Goal: Task Accomplishment & Management: Manage account settings

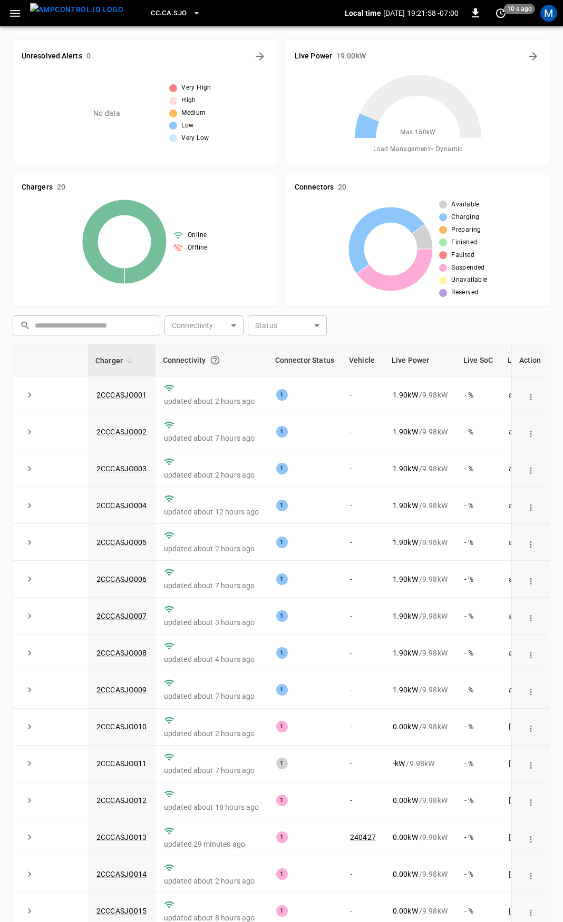
click at [15, 19] on icon "button" at bounding box center [14, 13] width 13 height 13
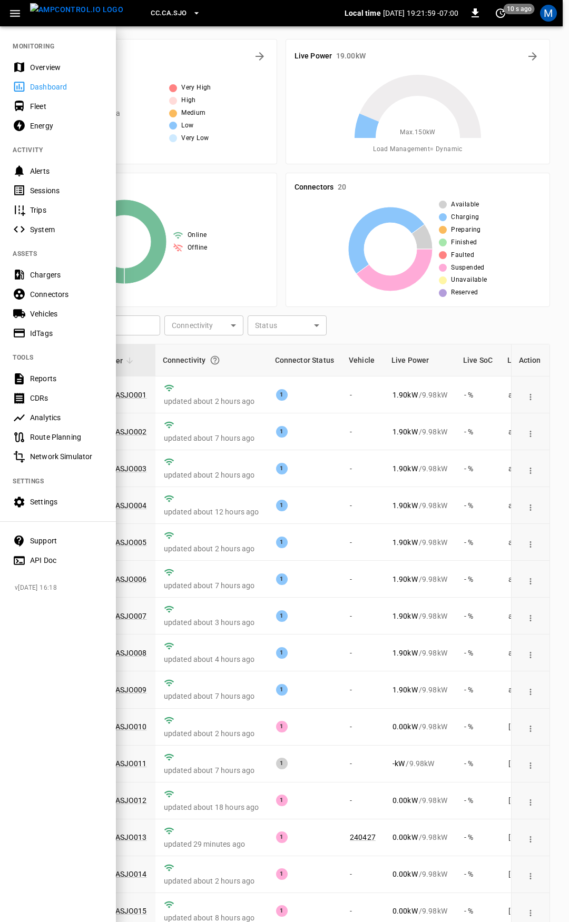
click at [45, 68] on div "Overview" at bounding box center [66, 67] width 73 height 11
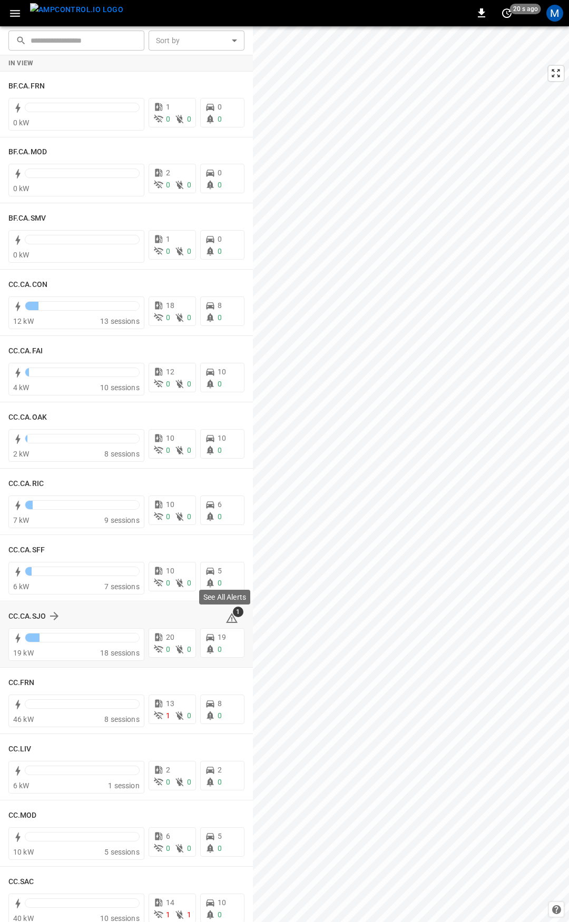
click at [227, 616] on icon at bounding box center [232, 618] width 12 height 10
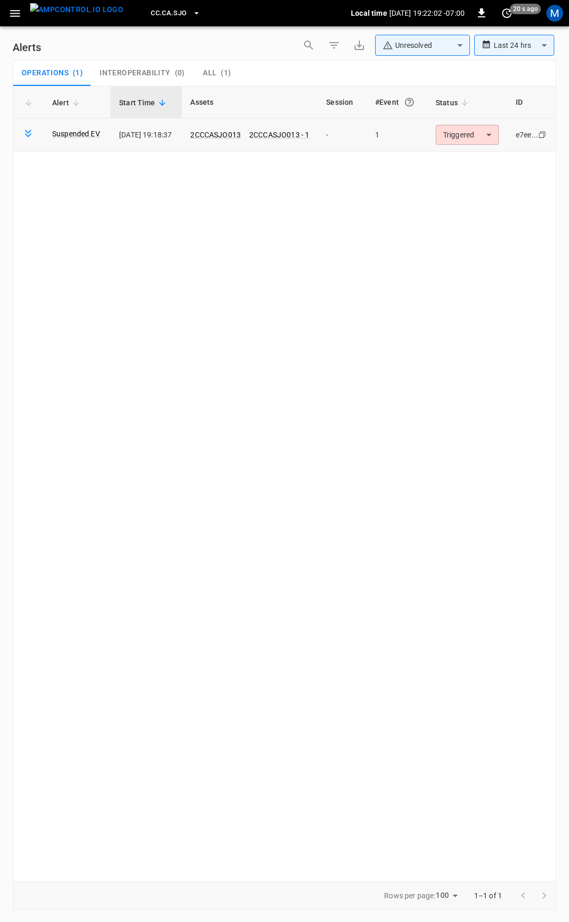
click at [483, 135] on body "**********" at bounding box center [284, 459] width 569 height 919
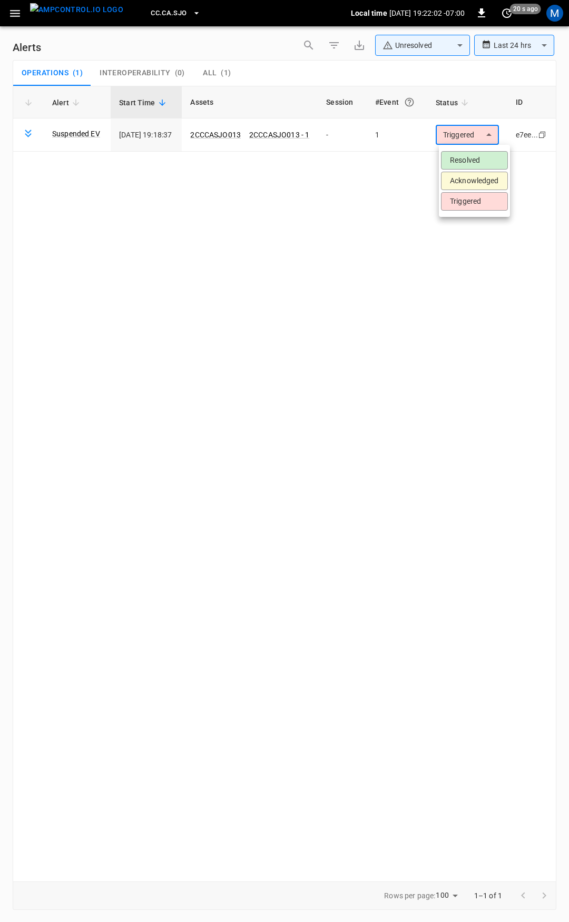
click at [481, 155] on li "Resolved" at bounding box center [474, 160] width 67 height 18
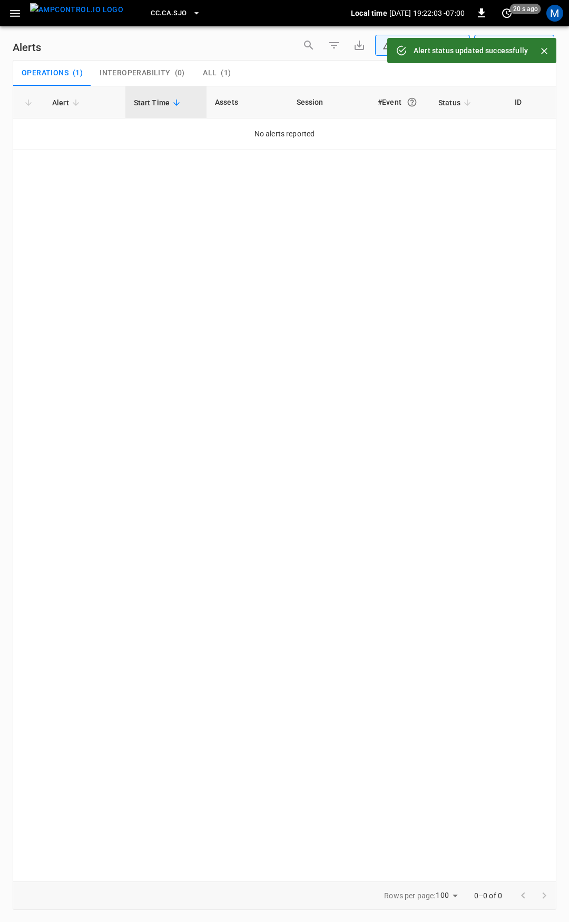
click at [17, 15] on icon "button" at bounding box center [14, 13] width 13 height 13
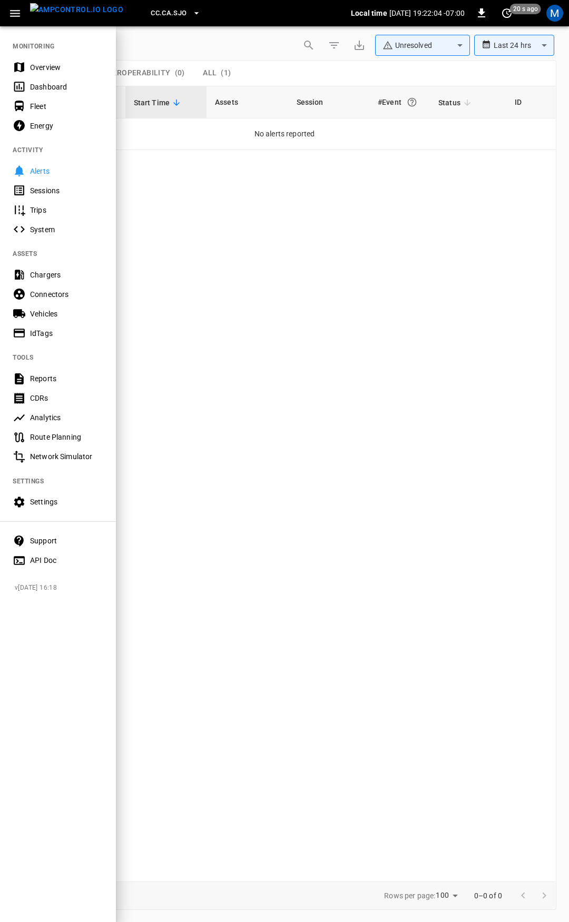
click at [55, 68] on div "Overview" at bounding box center [66, 67] width 73 height 11
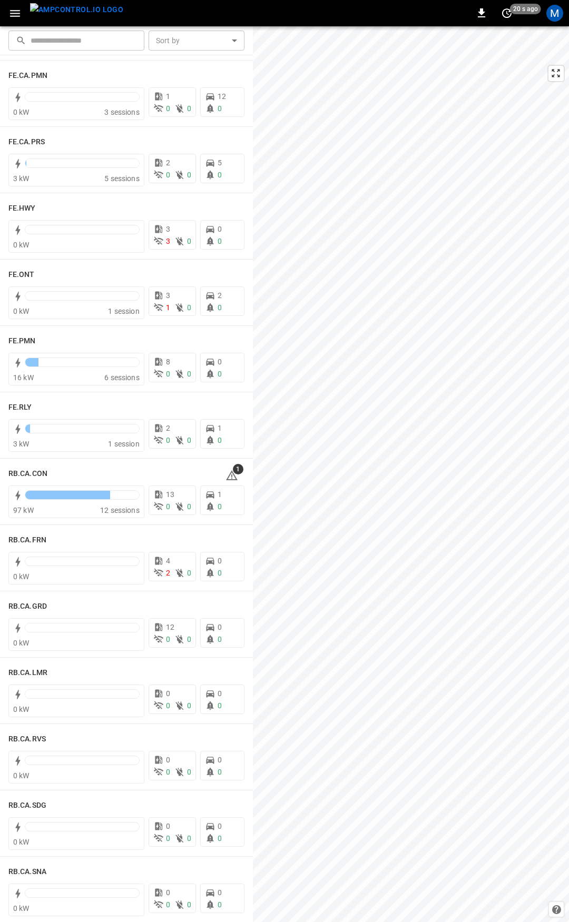
scroll to position [1036, 0]
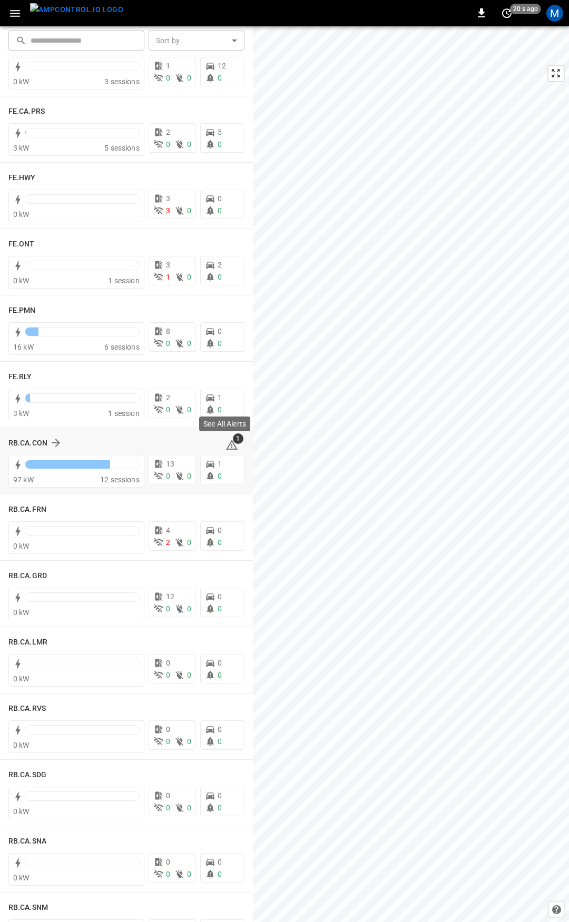
click at [231, 445] on icon at bounding box center [231, 446] width 1 height 4
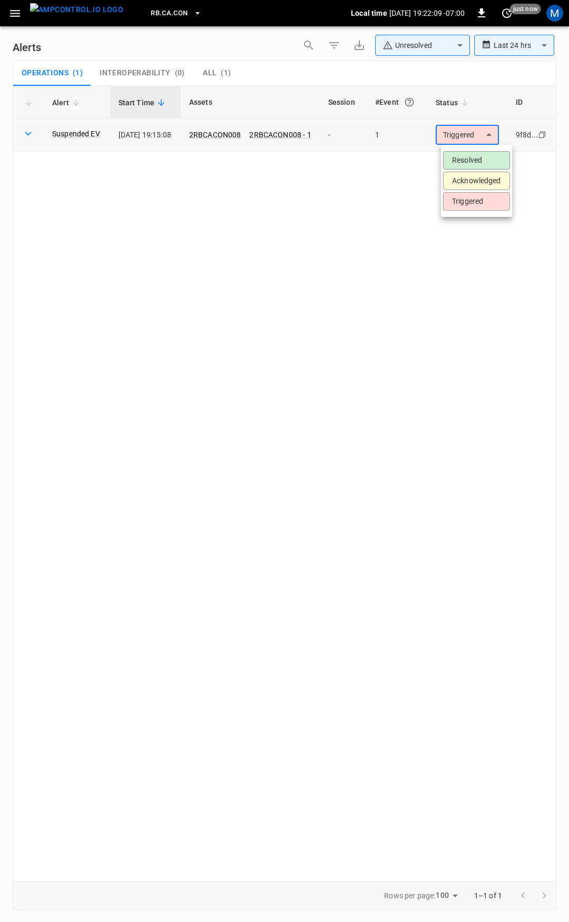
click at [477, 136] on body "**********" at bounding box center [284, 459] width 569 height 919
click at [479, 155] on li "Resolved" at bounding box center [476, 160] width 67 height 18
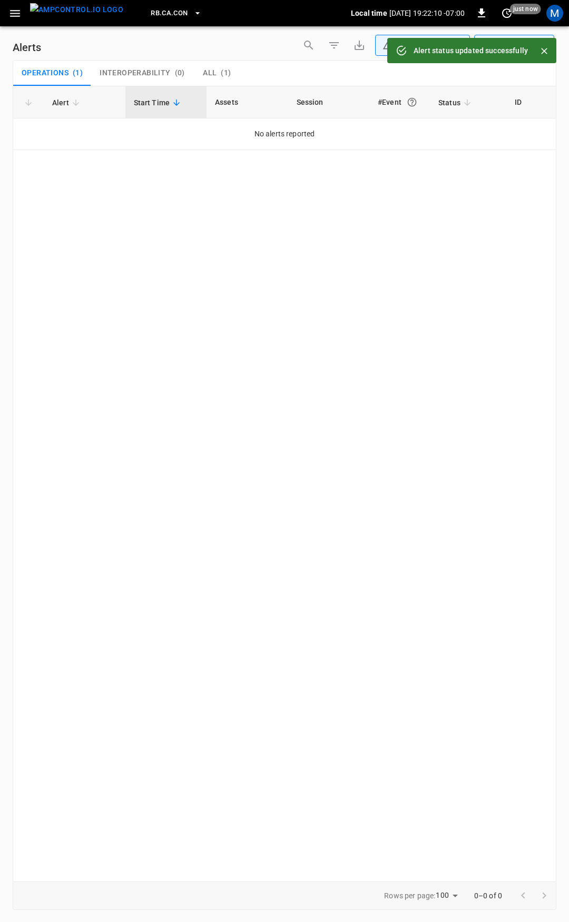
click at [8, 14] on icon "button" at bounding box center [14, 13] width 13 height 13
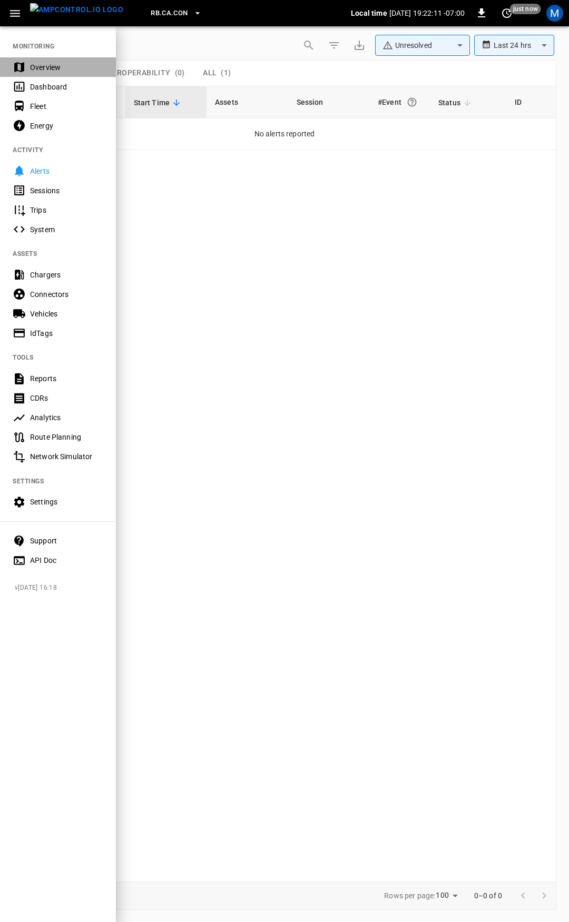
click at [41, 59] on div "Overview" at bounding box center [58, 66] width 116 height 19
